Goal: Task Accomplishment & Management: Manage account settings

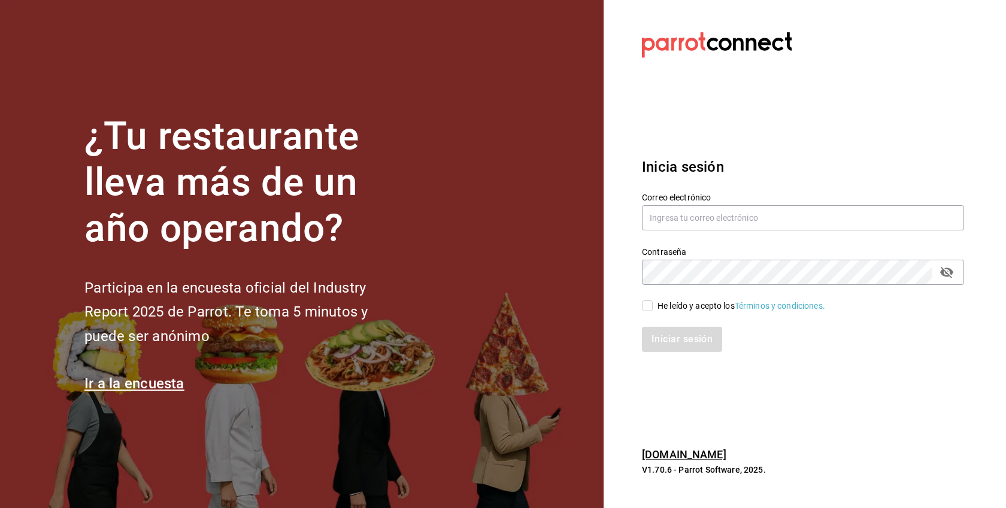
click at [697, 309] on div "He leído y acepto los Términos y condiciones." at bounding box center [741, 306] width 168 height 13
click at [652, 309] on input "He leído y acepto los Términos y condiciones." at bounding box center [647, 305] width 11 height 11
checkbox input "true"
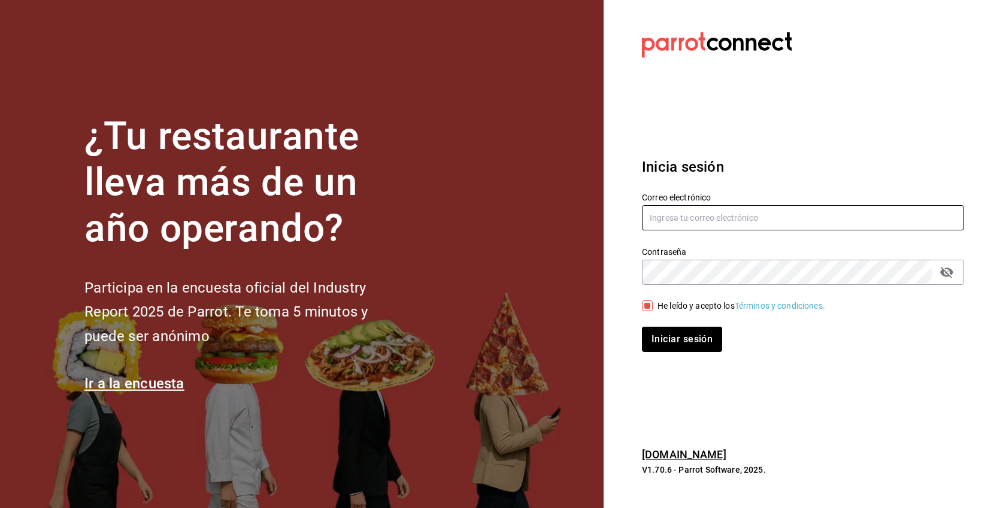
click at [691, 224] on input "text" at bounding box center [803, 217] width 322 height 25
click at [698, 221] on input "text" at bounding box center [803, 217] width 322 height 25
paste input "taqueriadonpepe@cdmx.com"
type input "taqueriadonpepe@cdmx.com"
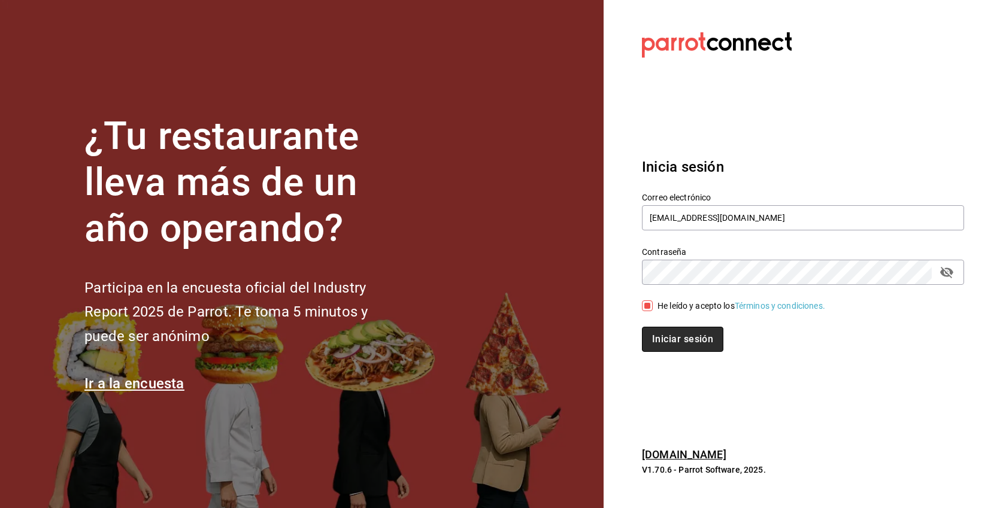
click at [689, 345] on button "Iniciar sesión" at bounding box center [682, 339] width 81 height 25
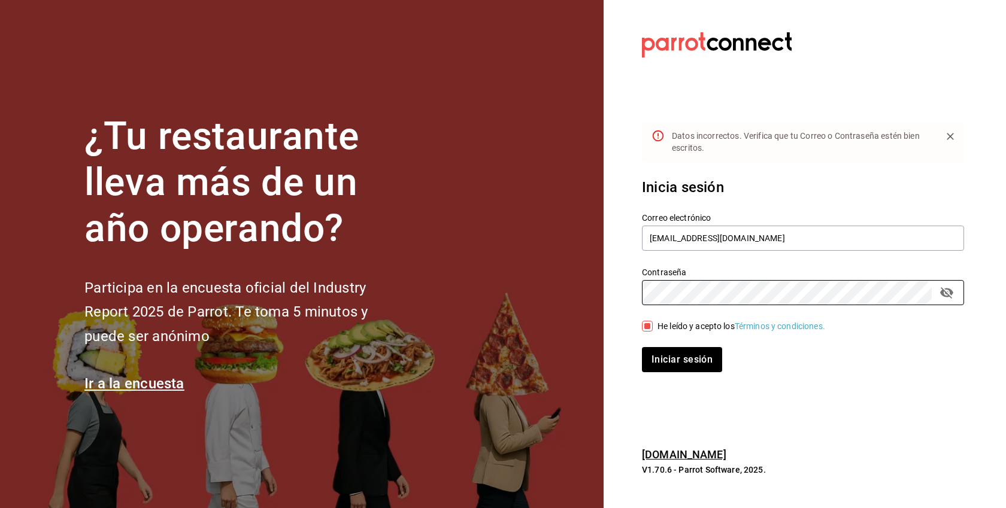
click at [642, 347] on button "Iniciar sesión" at bounding box center [682, 359] width 80 height 25
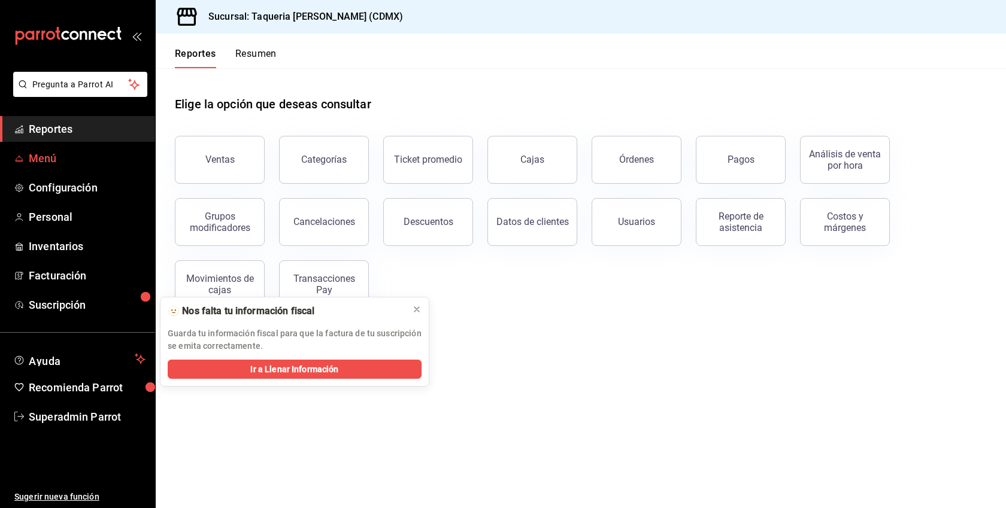
click at [77, 153] on span "Menú" at bounding box center [87, 158] width 117 height 16
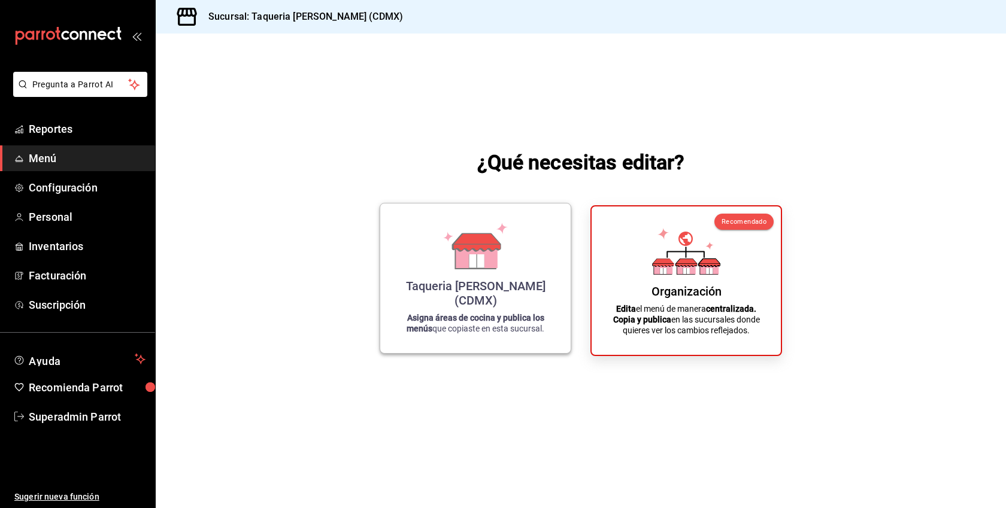
click at [545, 262] on div "Taqueria Don Pepe (CDMX) Asigna áreas de cocina y publica los menús que copiast…" at bounding box center [475, 278] width 162 height 130
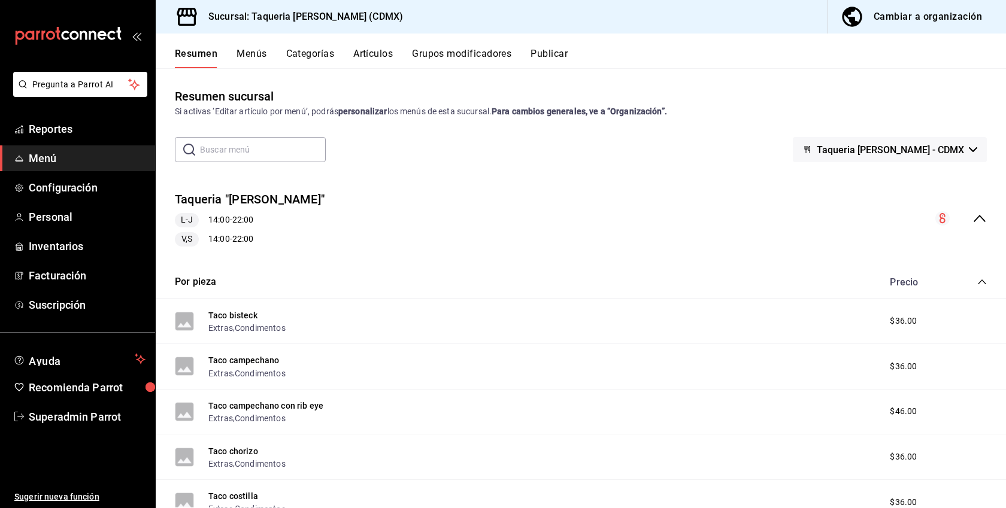
click at [246, 53] on button "Menús" at bounding box center [251, 58] width 30 height 20
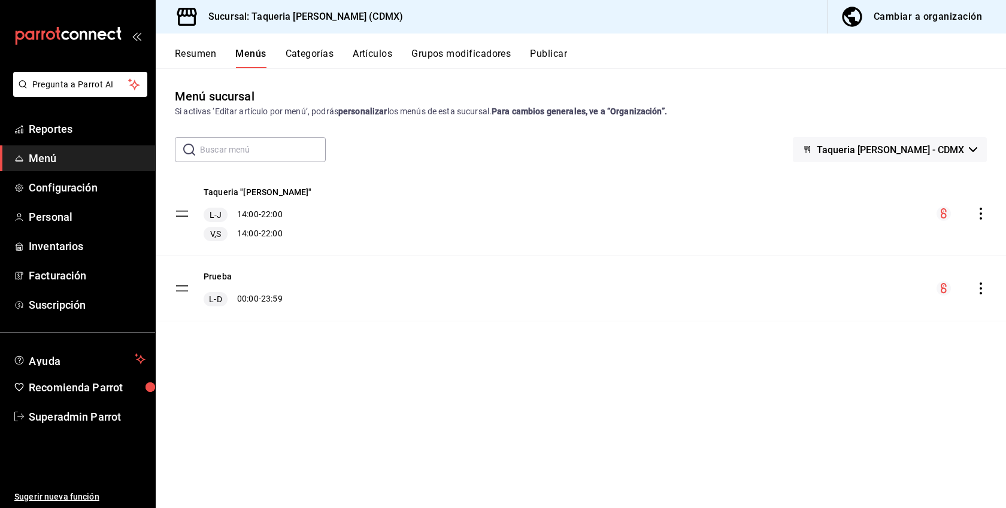
click at [980, 284] on icon "actions" at bounding box center [980, 289] width 2 height 12
click at [881, 348] on li "Eliminar menú y contenido relacionado" at bounding box center [875, 341] width 187 height 25
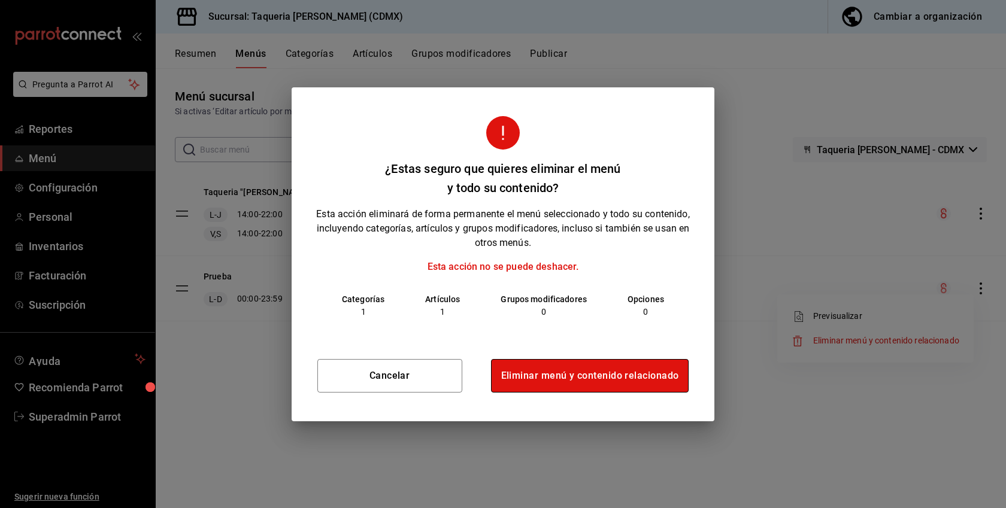
click at [599, 375] on button "Eliminar menú y contenido relacionado" at bounding box center [590, 376] width 198 height 34
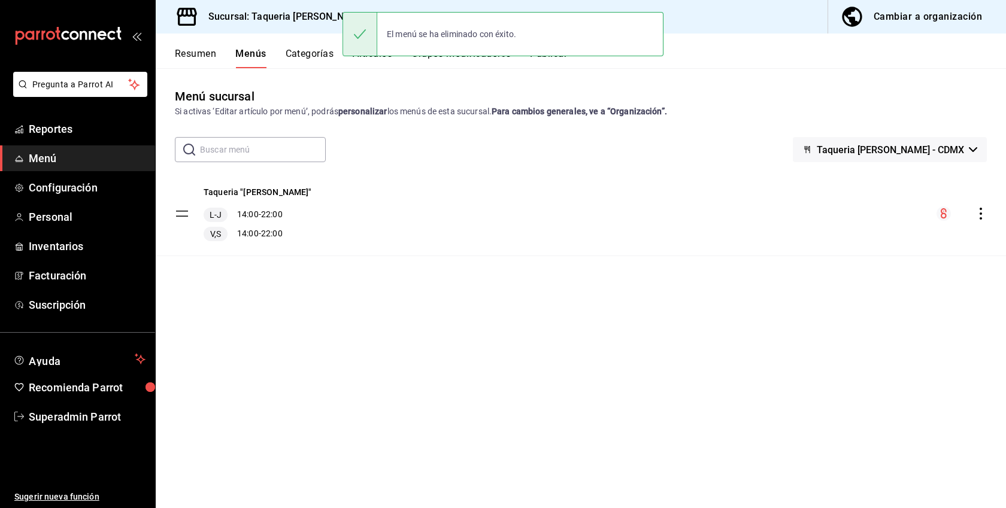
click at [939, 16] on div "Cambiar a organización" at bounding box center [927, 16] width 108 height 17
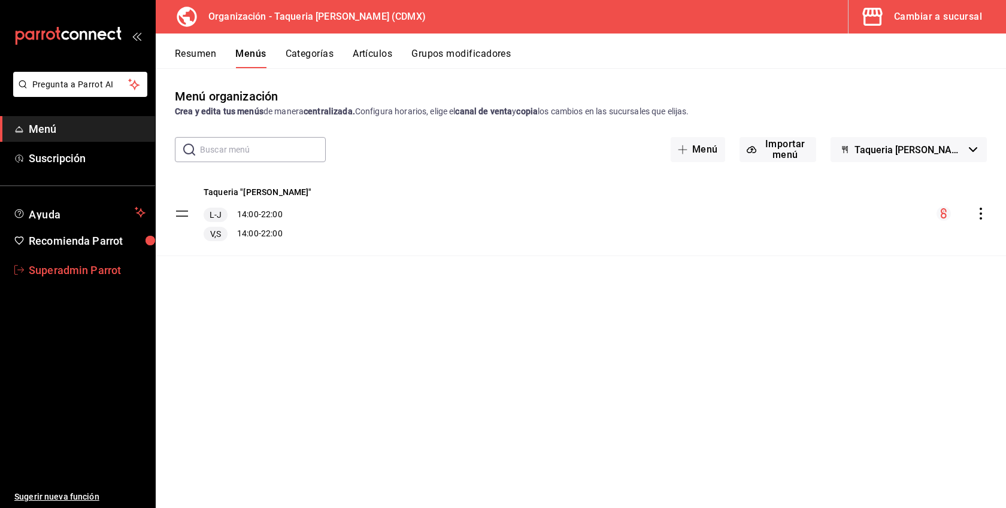
click at [59, 278] on link "Superadmin Parrot" at bounding box center [77, 270] width 155 height 26
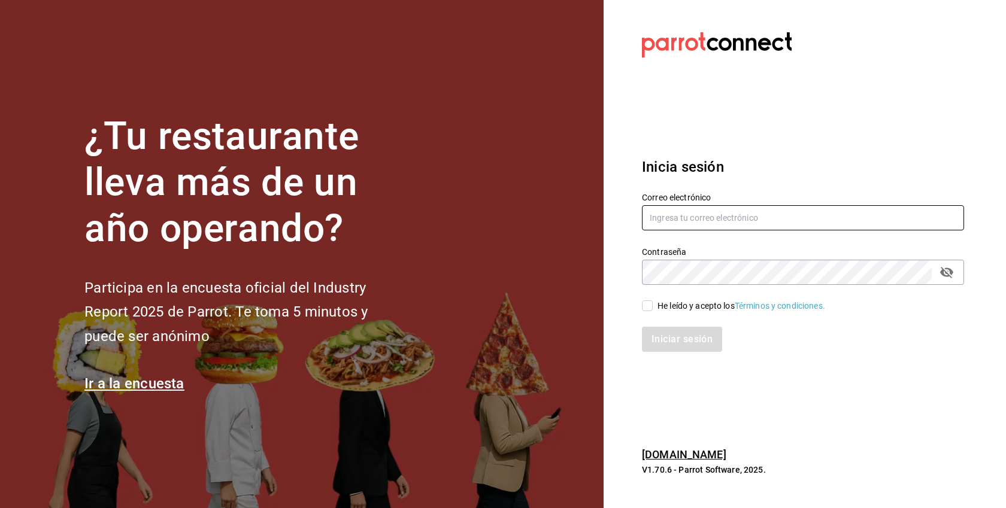
click at [711, 219] on input "text" at bounding box center [803, 217] width 322 height 25
click at [682, 304] on div "He leído y acepto los Términos y condiciones." at bounding box center [741, 306] width 168 height 13
click at [652, 304] on input "He leído y acepto los Términos y condiciones." at bounding box center [647, 305] width 11 height 11
checkbox input "true"
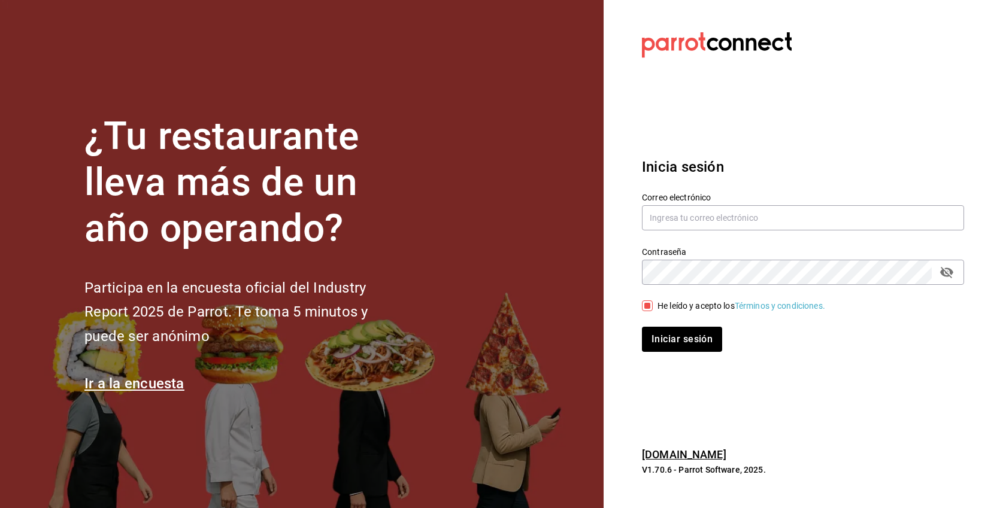
click at [675, 230] on div "Correo electrónico" at bounding box center [803, 212] width 322 height 40
click at [675, 221] on input "text" at bounding box center [803, 217] width 322 height 25
paste input "[EMAIL_ADDRESS][DOMAIN_NAME]"
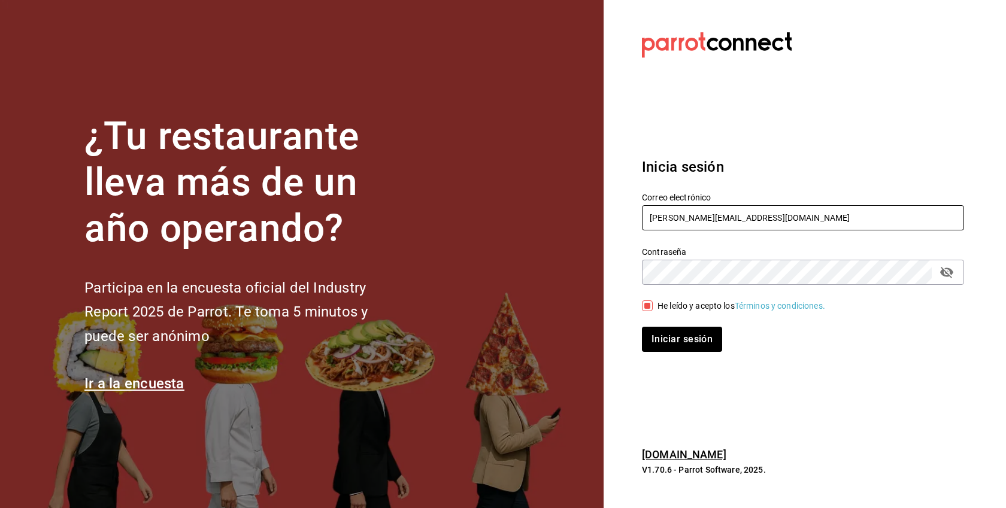
type input "[EMAIL_ADDRESS][DOMAIN_NAME]"
click at [642, 327] on button "Iniciar sesión" at bounding box center [682, 339] width 80 height 25
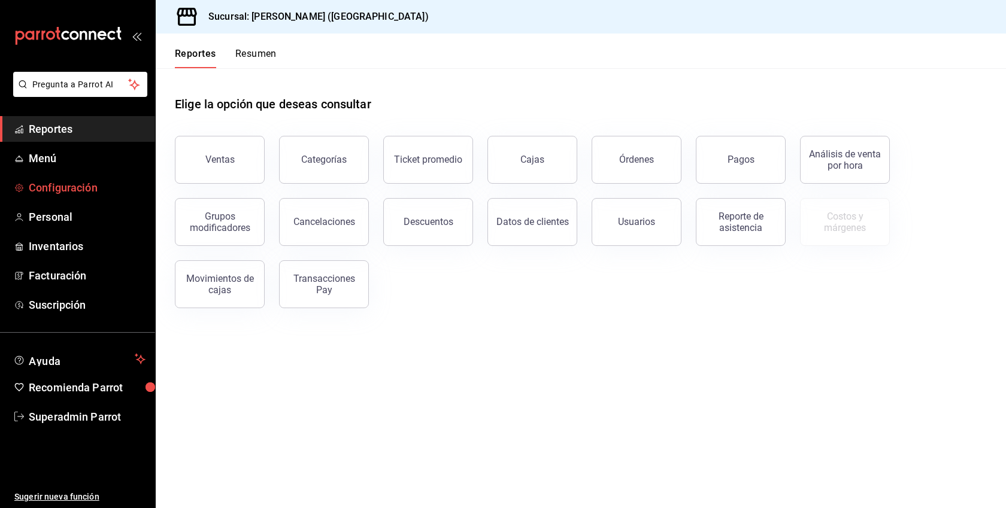
click at [87, 194] on span "Configuración" at bounding box center [87, 188] width 117 height 16
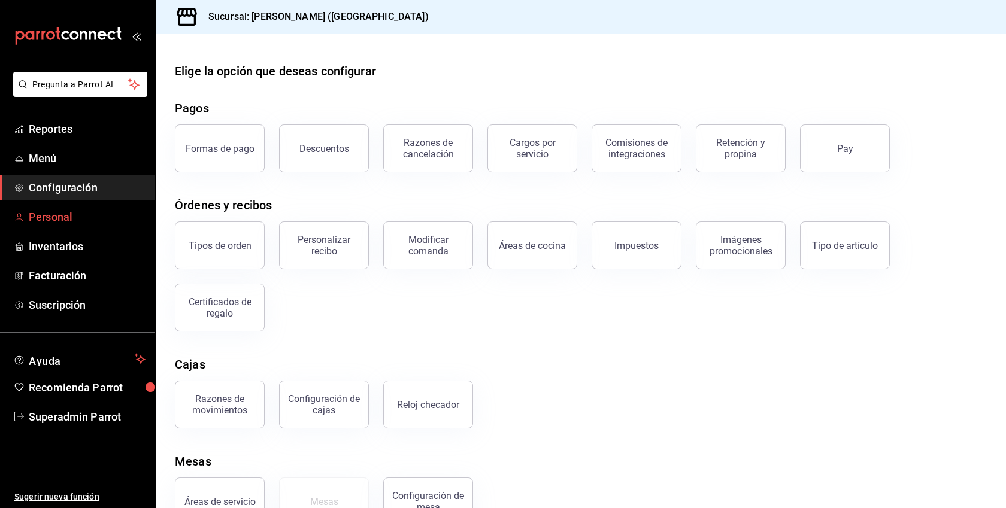
click at [70, 217] on span "Personal" at bounding box center [87, 217] width 117 height 16
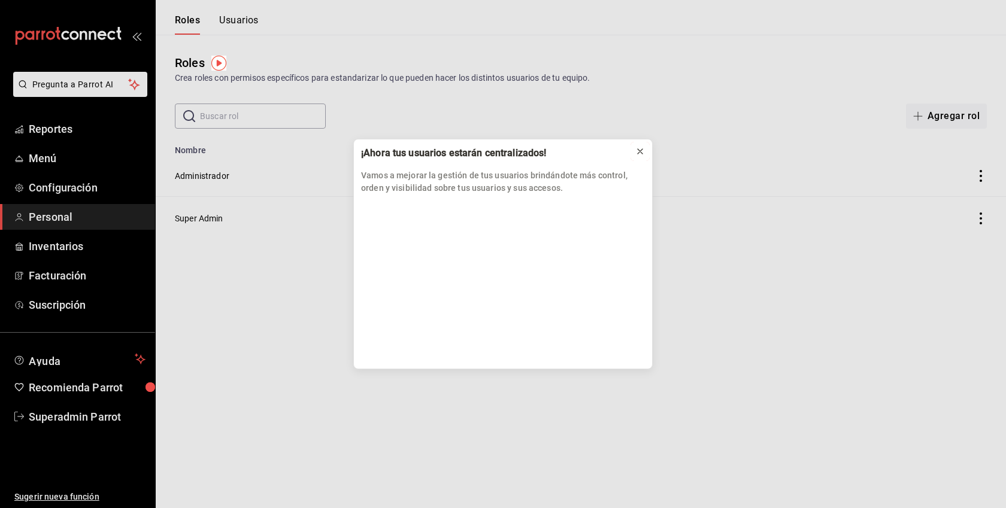
click at [642, 156] on icon at bounding box center [640, 152] width 10 height 10
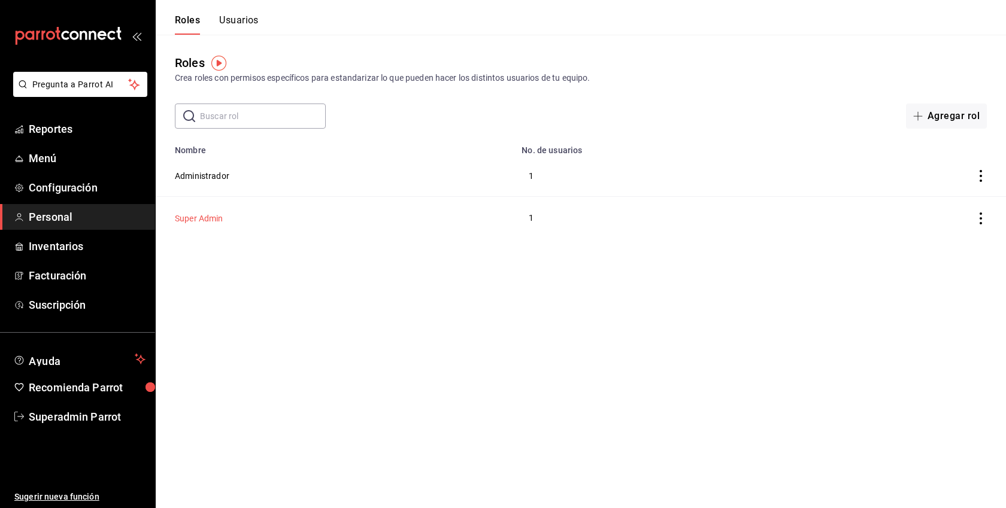
click at [211, 221] on button "Super Admin" at bounding box center [199, 219] width 48 height 12
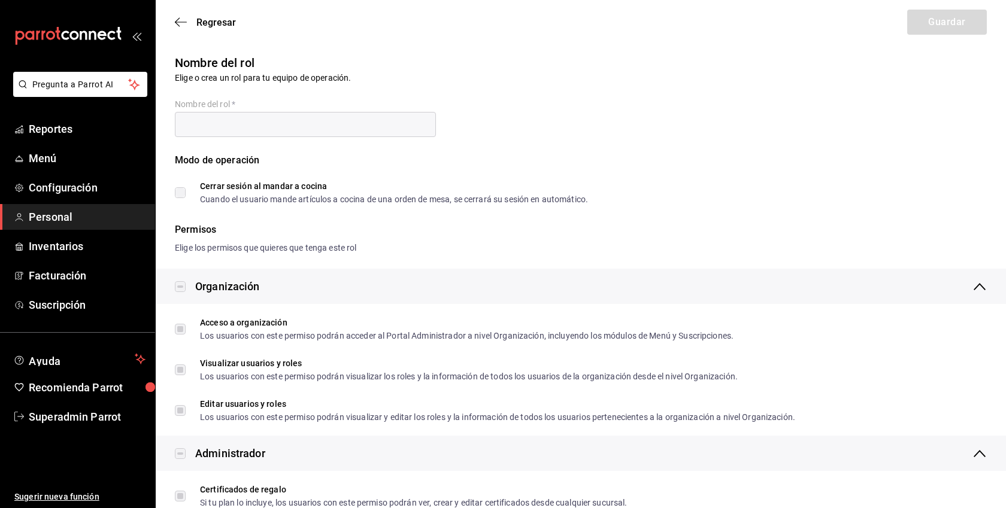
type input "Super Admin"
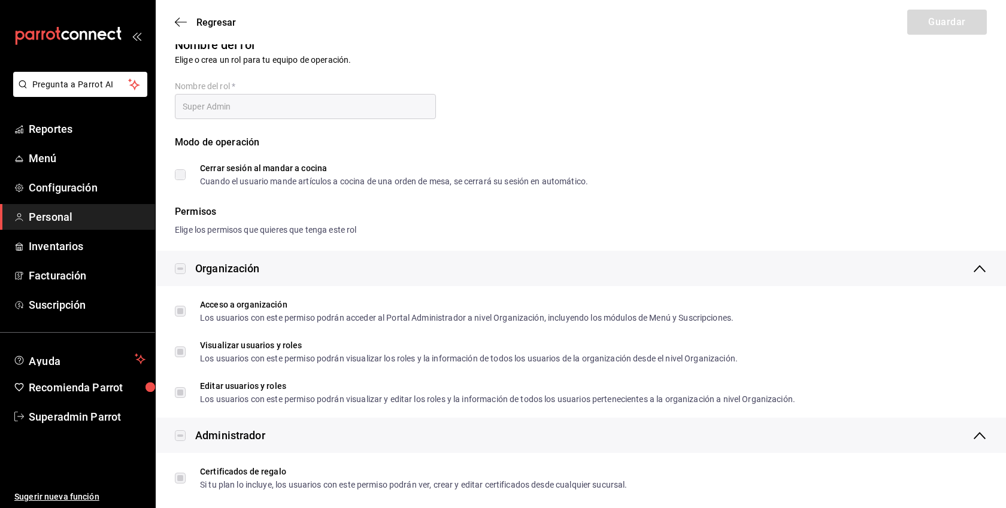
scroll to position [21, 0]
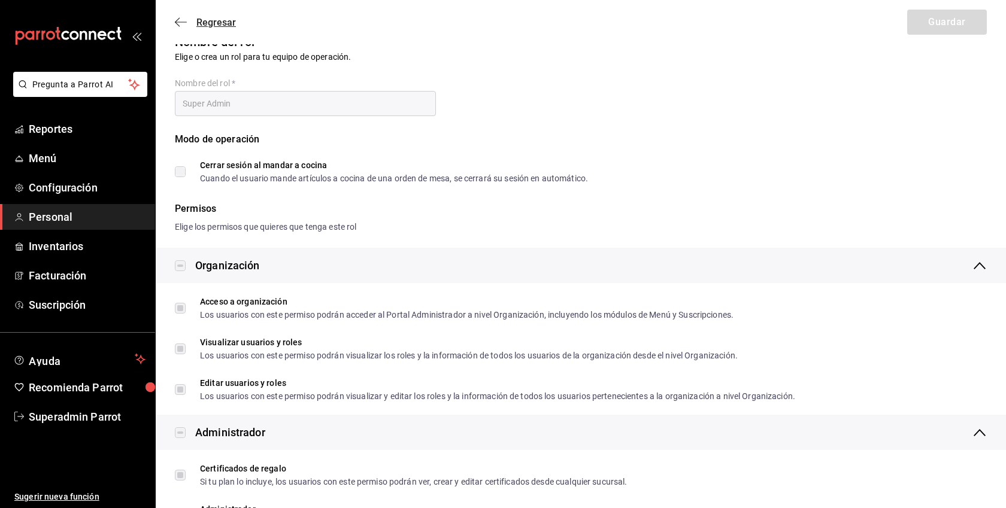
click at [210, 19] on span "Regresar" at bounding box center [216, 22] width 40 height 11
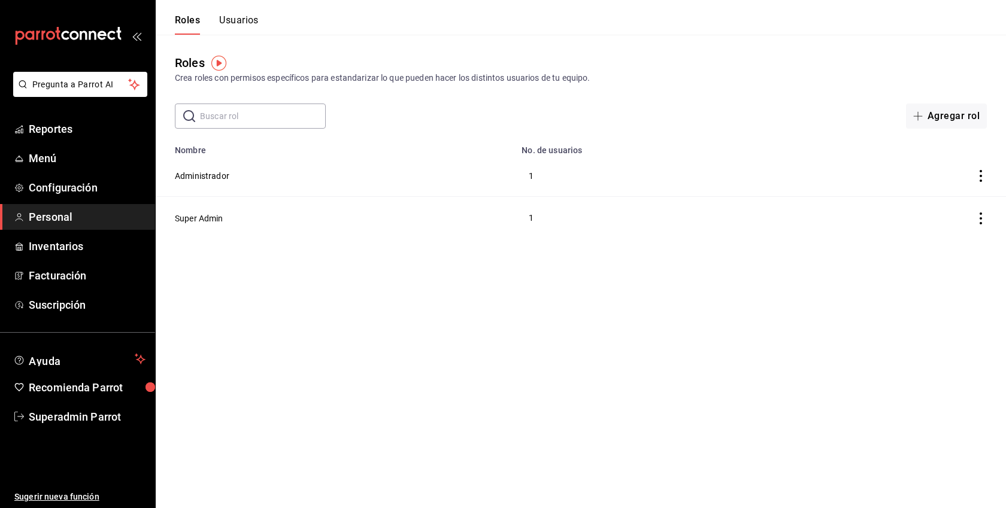
click at [256, 23] on button "Usuarios" at bounding box center [239, 24] width 40 height 20
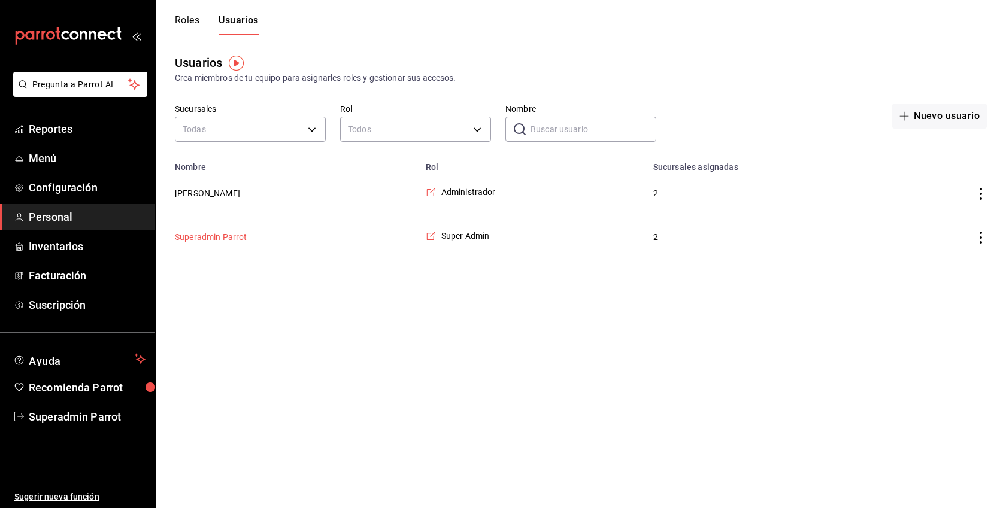
click at [222, 238] on button "Superadmin Parrot" at bounding box center [211, 237] width 72 height 12
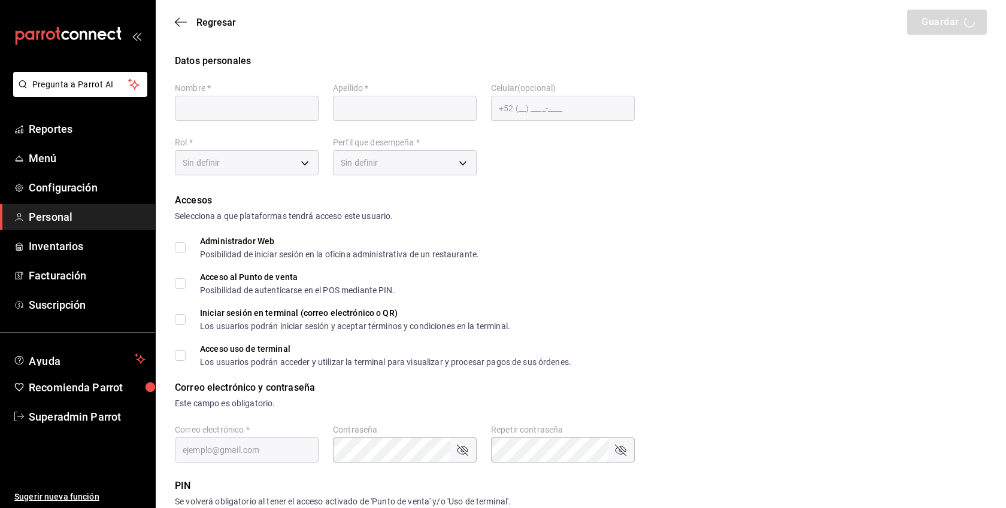
type input "Superadmin"
type input "Parrot"
type input "philis@mty.com"
type input "7ce60be3-1d9c-4ec1-adc4-7aa0475938ea"
type input "ADMIN"
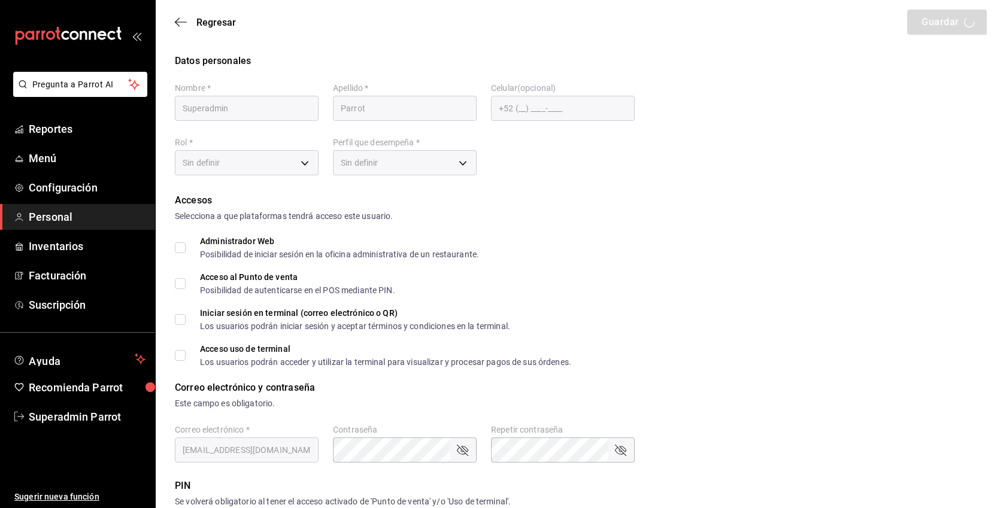
checkbox input "true"
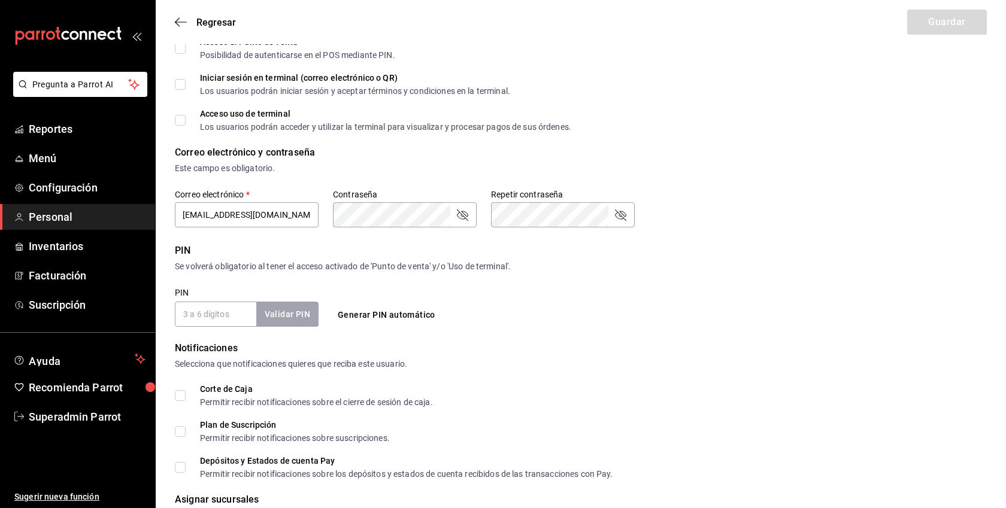
scroll to position [353, 0]
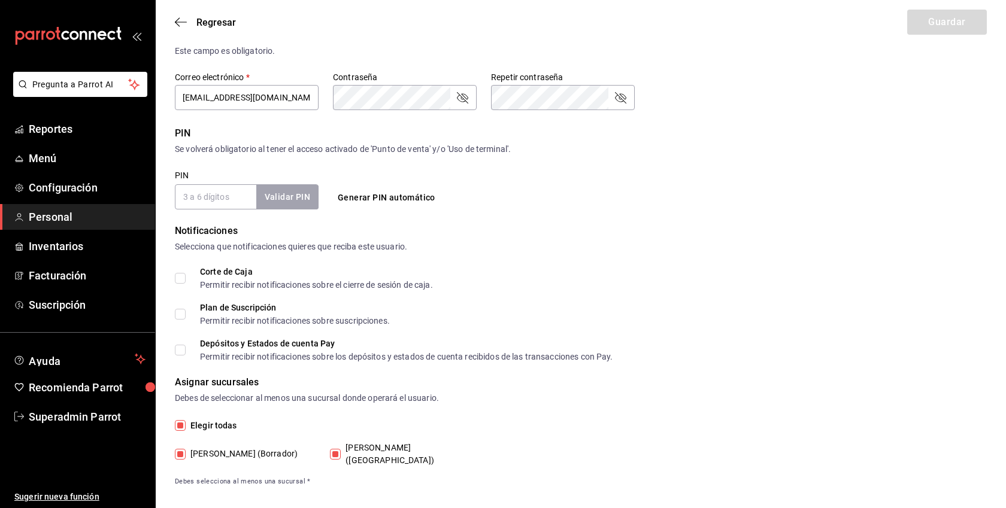
click at [232, 201] on input "PIN" at bounding box center [215, 196] width 81 height 25
checkbox input "true"
type input "945507"
click at [291, 201] on button "Validar PIN" at bounding box center [286, 197] width 63 height 26
click at [946, 19] on button "Guardar" at bounding box center [947, 22] width 80 height 25
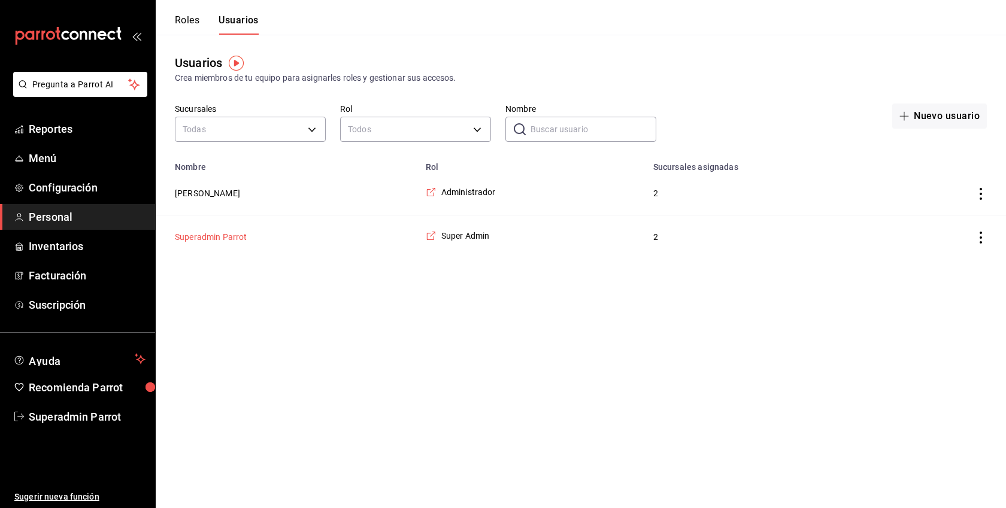
click at [224, 239] on button "Superadmin Parrot" at bounding box center [211, 237] width 72 height 12
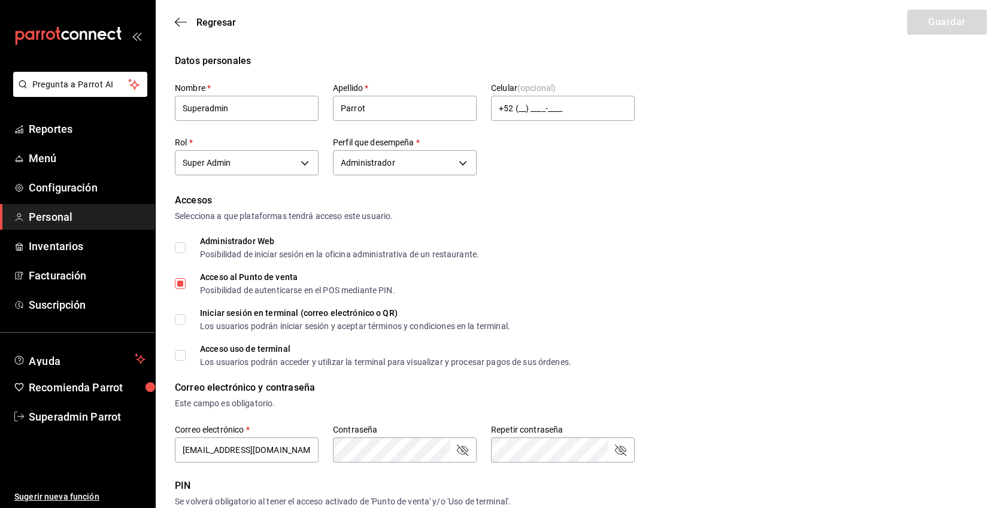
click at [183, 242] on input "Administrador Web Posibilidad de iniciar sesión en la oficina administrativa de…" at bounding box center [180, 247] width 11 height 11
checkbox input "true"
click at [181, 357] on input "Acceso uso de terminal Los usuarios podrán acceder y utilizar la terminal para …" at bounding box center [180, 355] width 11 height 11
checkbox input "true"
click at [967, 15] on button "Guardar" at bounding box center [947, 22] width 80 height 25
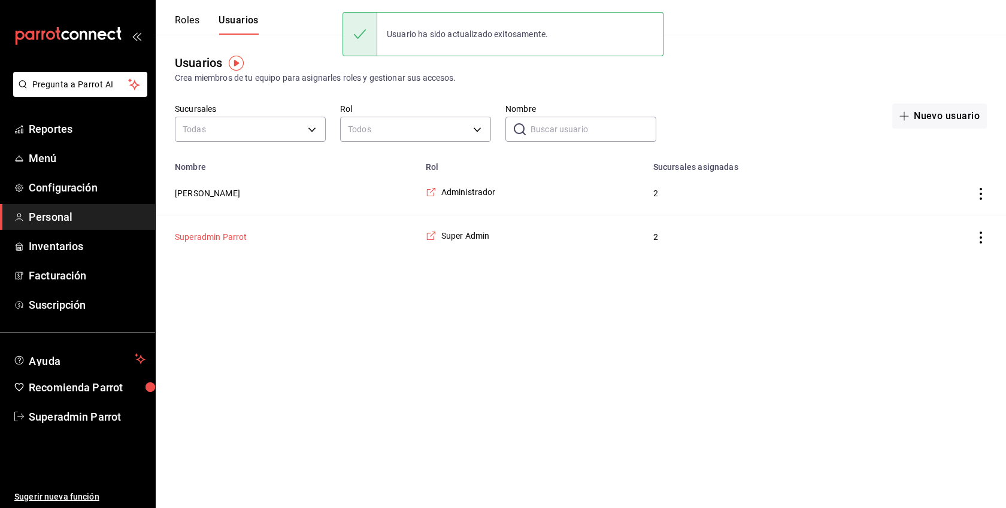
click at [232, 239] on button "Superadmin Parrot" at bounding box center [211, 237] width 72 height 12
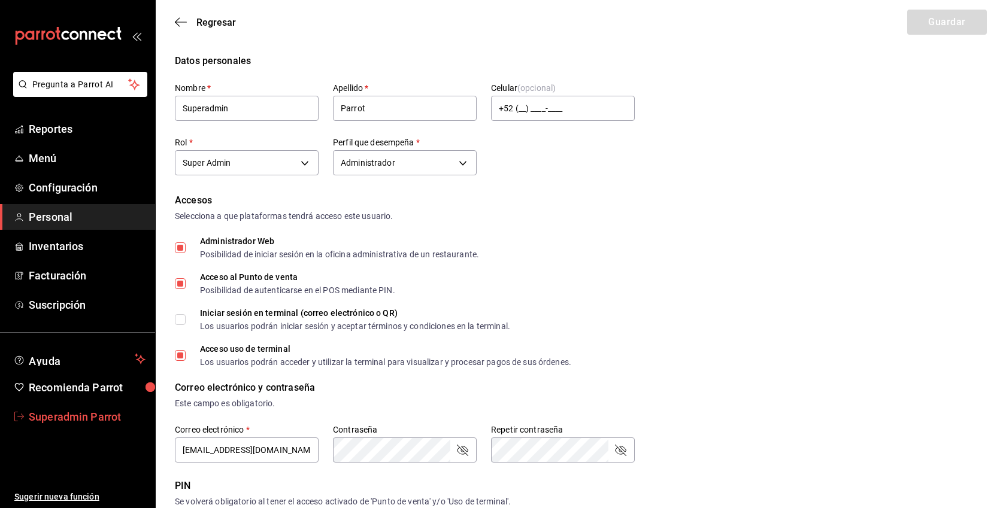
click at [87, 411] on span "Superadmin Parrot" at bounding box center [87, 417] width 117 height 16
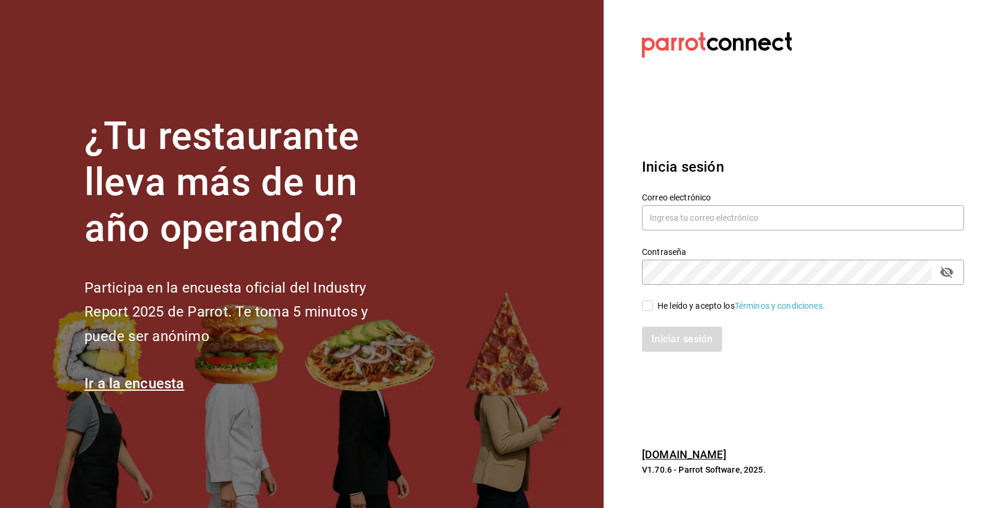
click at [658, 308] on div "He leído y acepto los Términos y condiciones." at bounding box center [741, 306] width 168 height 13
click at [652, 308] on input "He leído y acepto los Términos y condiciones." at bounding box center [647, 305] width 11 height 11
checkbox input "true"
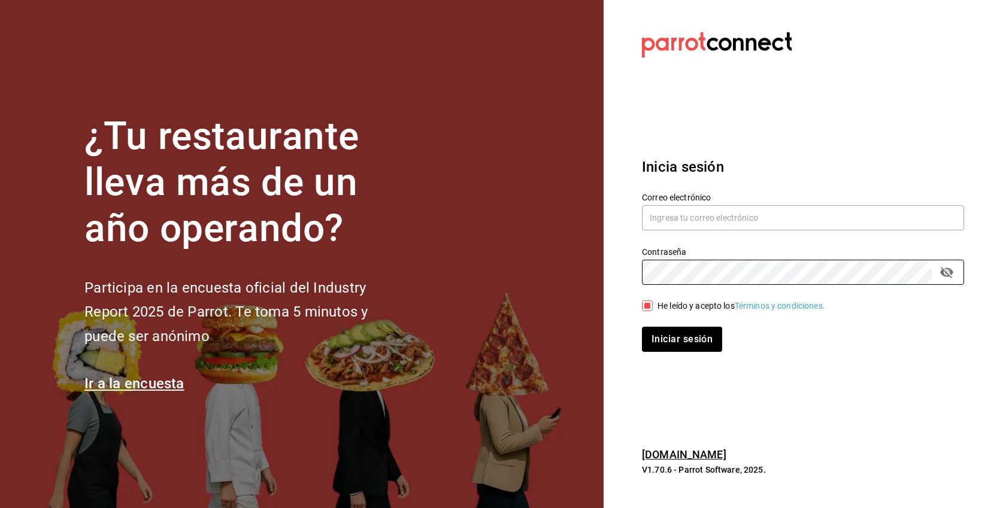
click at [687, 245] on div "Contraseña Contraseña" at bounding box center [795, 258] width 336 height 53
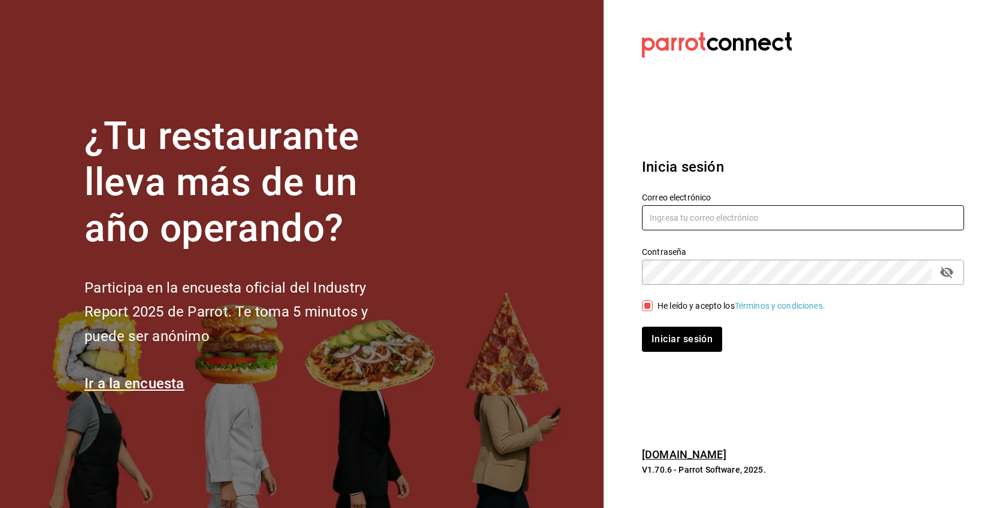
click at [687, 218] on input "text" at bounding box center [803, 217] width 322 height 25
paste input "sonambulo@dlfn.com"
type input "sonambulo@dlfn.com"
click at [642, 327] on button "Iniciar sesión" at bounding box center [682, 339] width 80 height 25
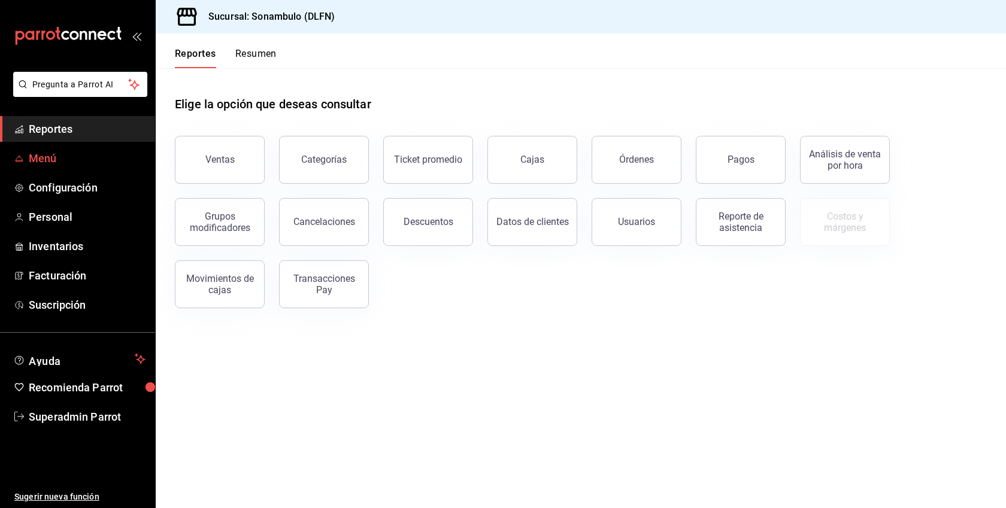
click at [43, 157] on span "Menú" at bounding box center [87, 158] width 117 height 16
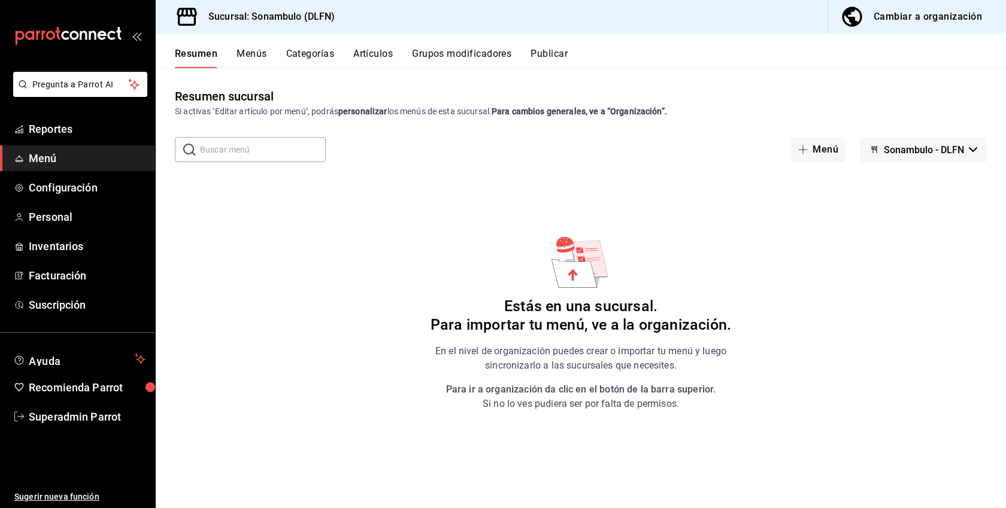
click at [248, 51] on button "Menús" at bounding box center [251, 58] width 30 height 20
click at [963, 28] on button "Cambiar a organización" at bounding box center [912, 17] width 168 height 34
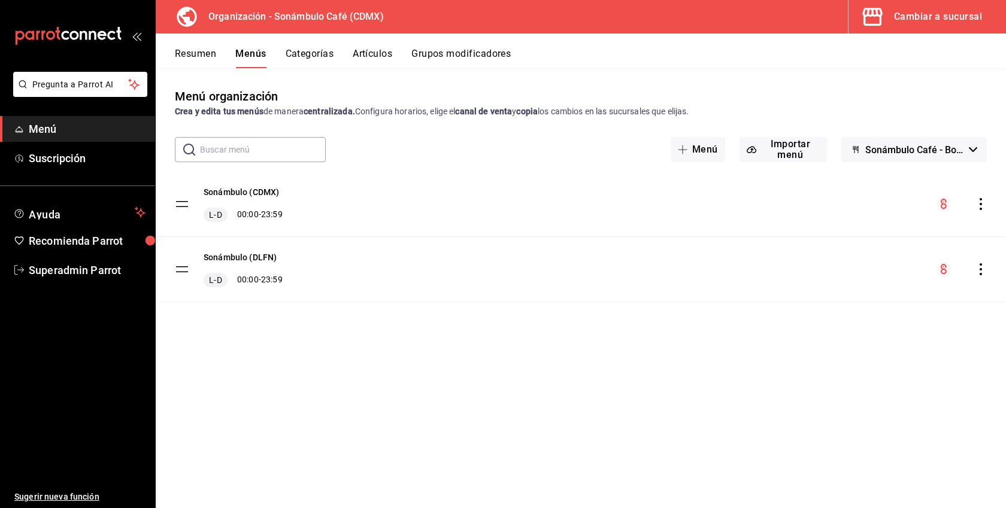
click at [984, 265] on icon "actions" at bounding box center [981, 269] width 12 height 12
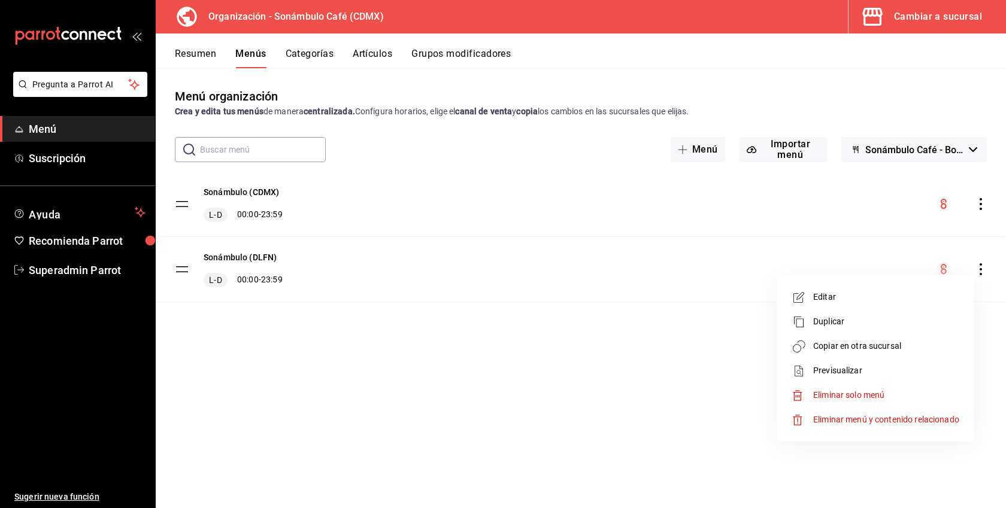
click at [894, 342] on span "Copiar en otra sucursal" at bounding box center [886, 346] width 146 height 13
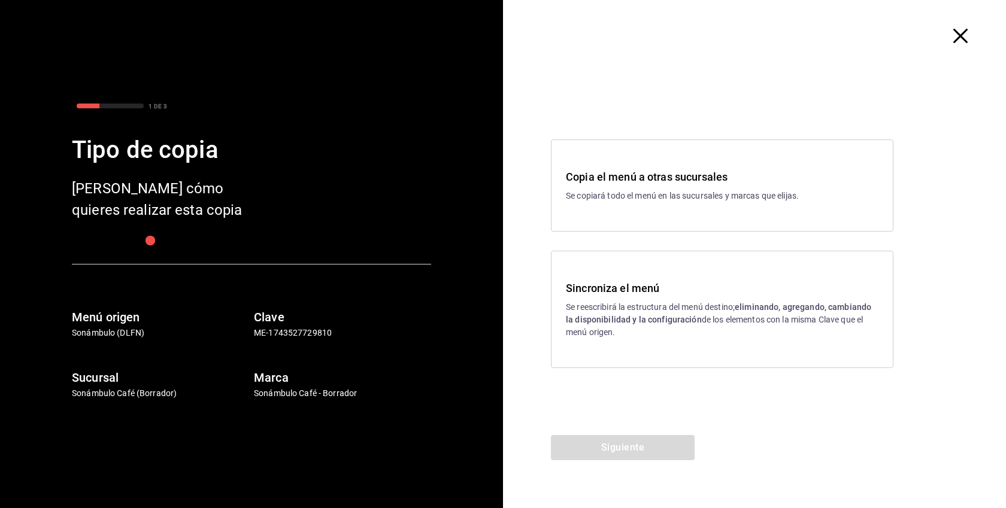
click at [713, 194] on p "Se copiará todo el menú en las sucursales y marcas que elijas." at bounding box center [722, 196] width 312 height 13
click at [959, 35] on icon "button" at bounding box center [960, 36] width 14 height 14
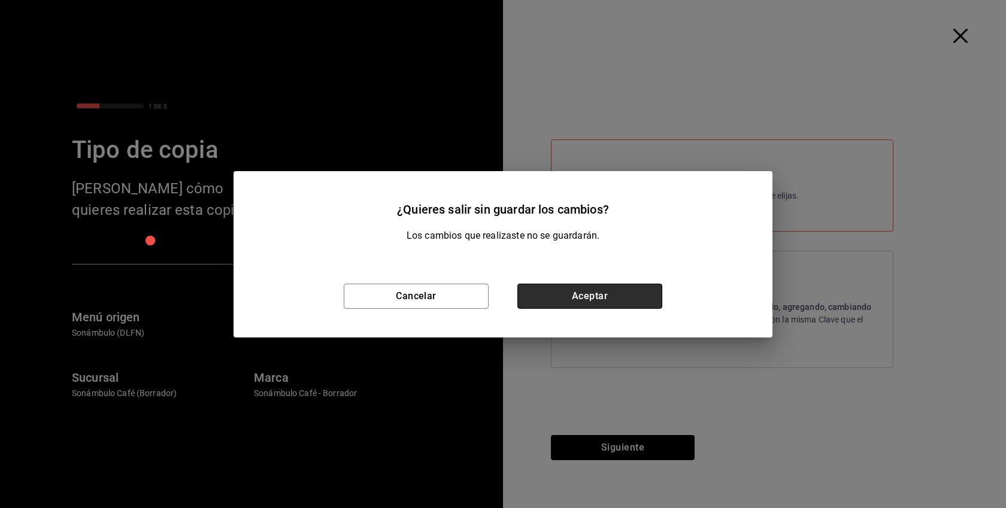
click at [598, 306] on button "Aceptar" at bounding box center [589, 296] width 145 height 25
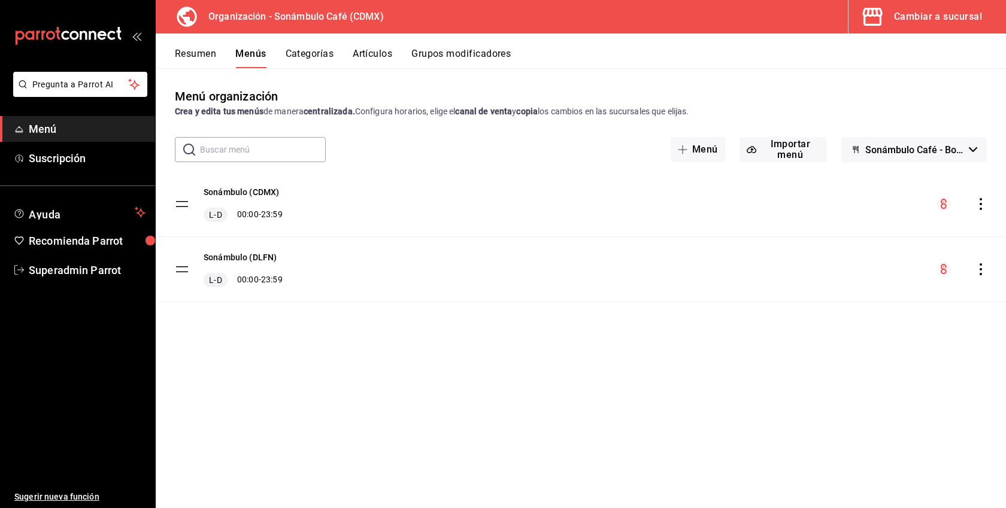
click at [978, 270] on icon "actions" at bounding box center [981, 269] width 12 height 12
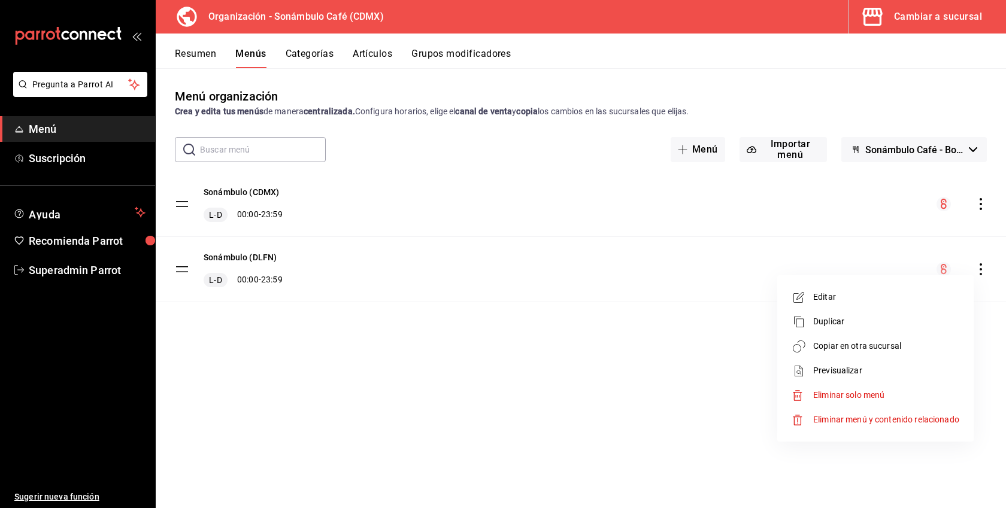
click at [857, 348] on span "Copiar en otra sucursal" at bounding box center [886, 346] width 146 height 13
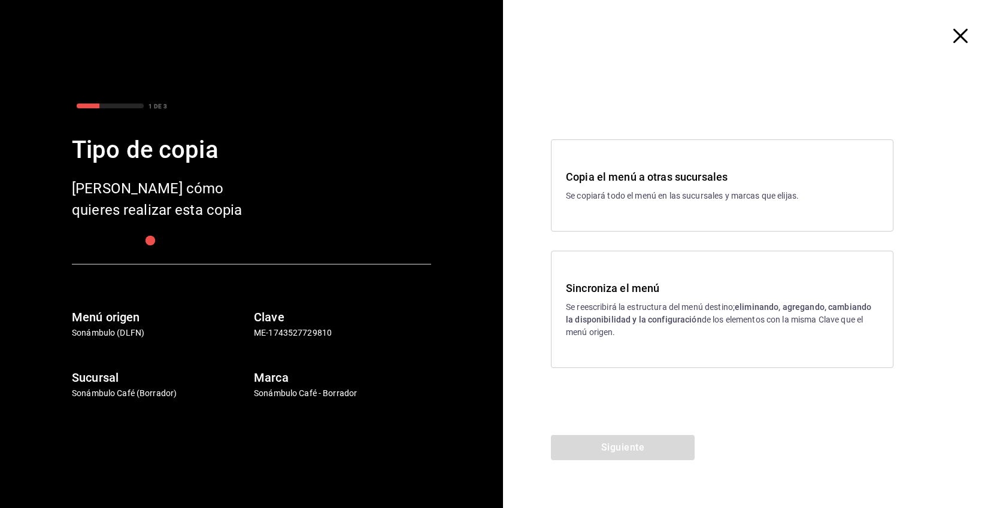
click at [742, 175] on h3 "Copia el menú a otras sucursales" at bounding box center [722, 177] width 312 height 16
click at [633, 449] on button "Siguiente" at bounding box center [623, 447] width 144 height 25
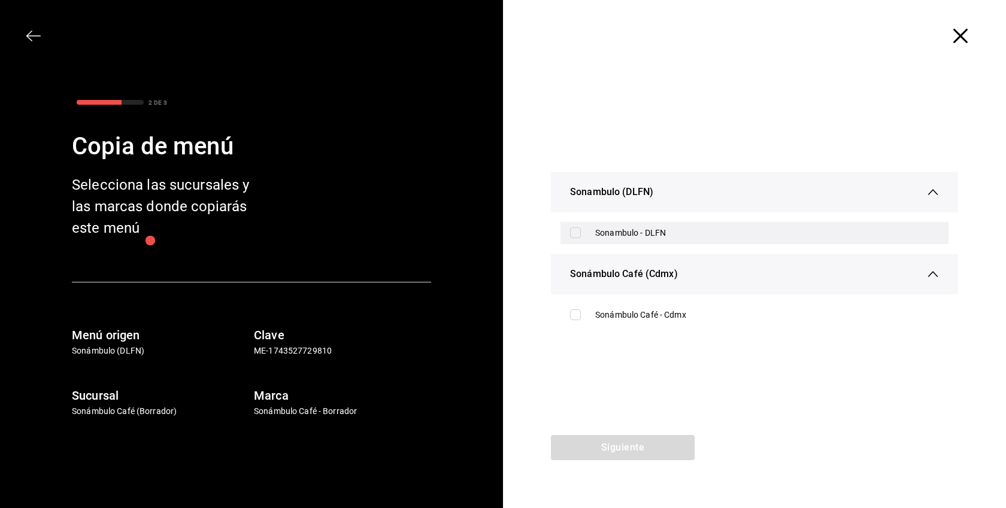
click at [652, 237] on div "Sonambulo - DLFN" at bounding box center [767, 233] width 344 height 13
checkbox input "true"
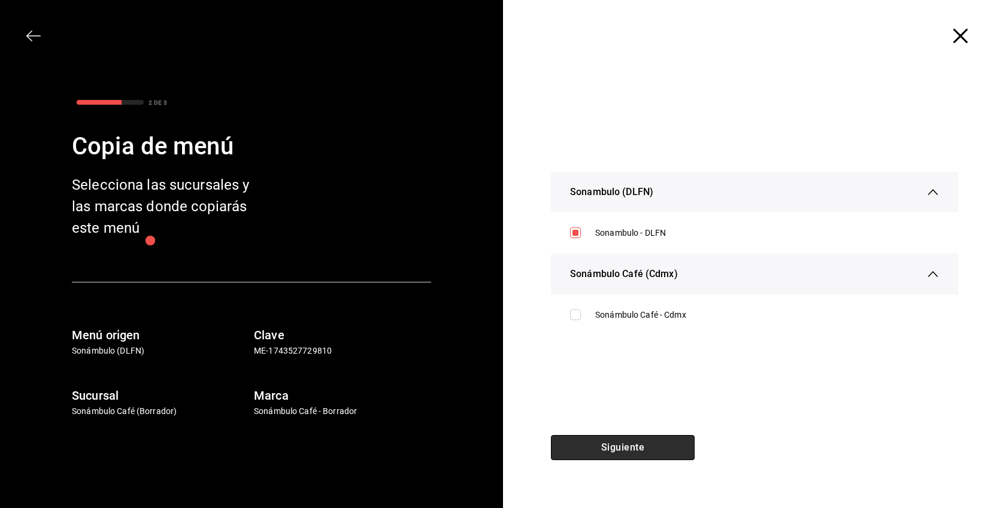
click at [625, 441] on button "Siguiente" at bounding box center [623, 447] width 144 height 25
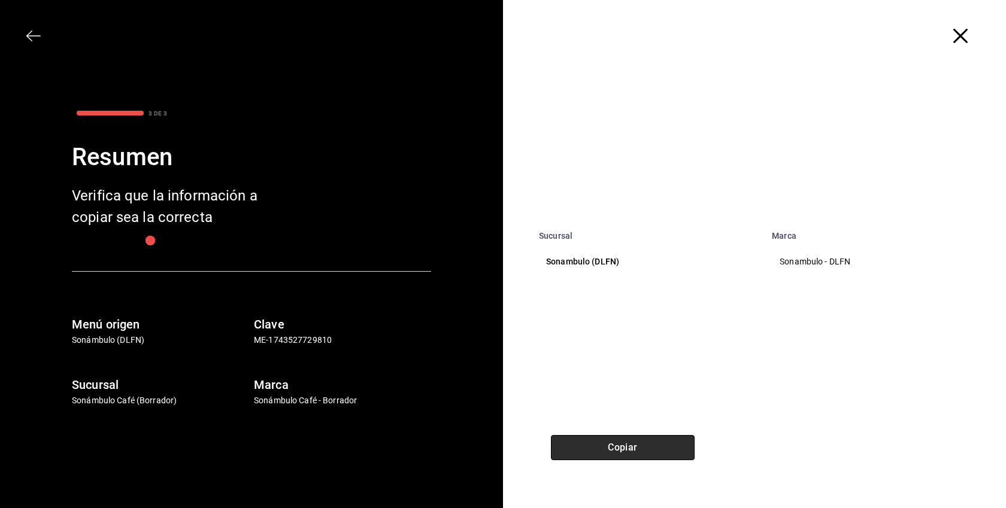
click at [625, 441] on button "Copiar" at bounding box center [623, 447] width 144 height 25
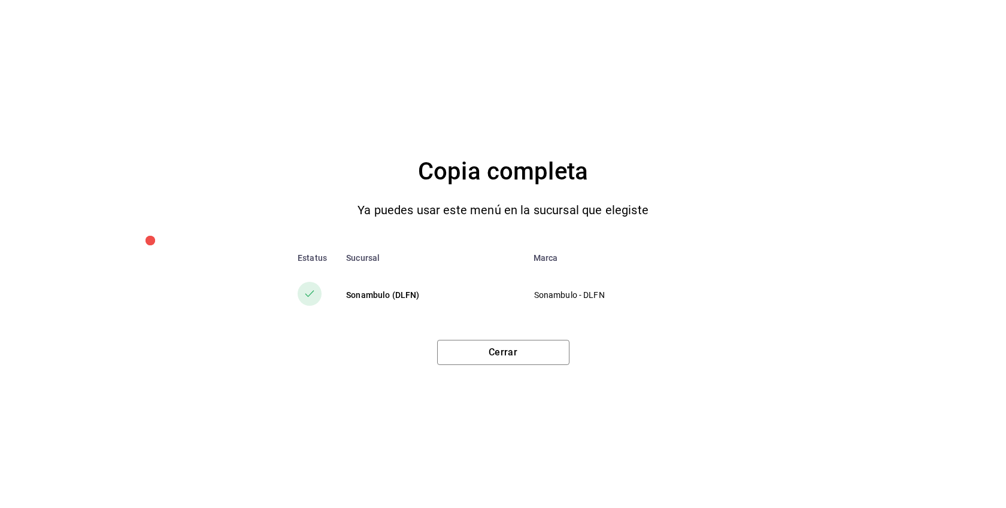
click at [514, 339] on div "Cerrar" at bounding box center [503, 347] width 958 height 35
click at [505, 351] on button "Cerrar" at bounding box center [503, 352] width 132 height 25
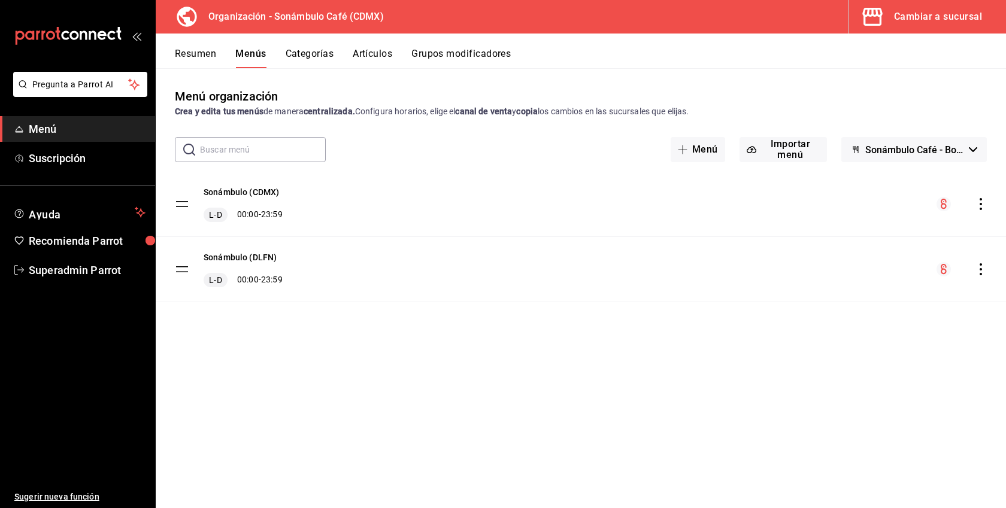
click at [958, 25] on div "Cambiar a sucursal" at bounding box center [938, 16] width 88 height 17
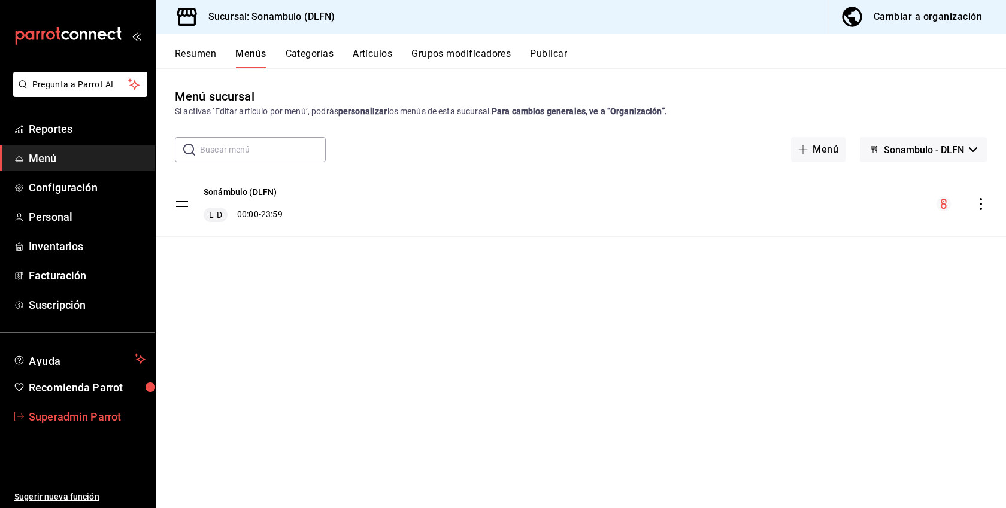
click at [80, 418] on span "Superadmin Parrot" at bounding box center [87, 417] width 117 height 16
